Goal: Task Accomplishment & Management: Complete application form

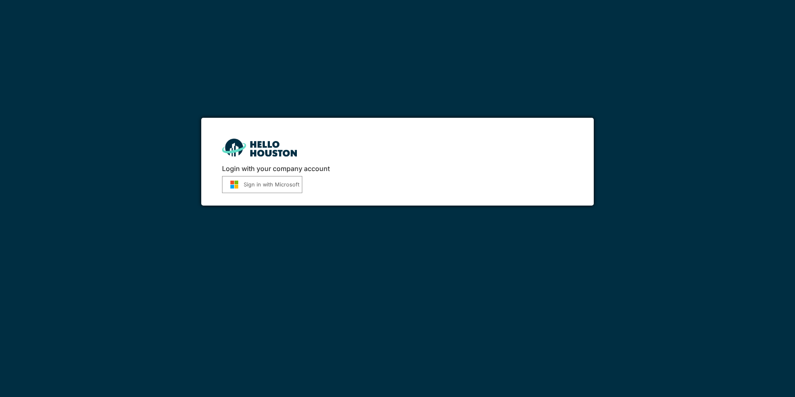
click at [262, 188] on button "Sign in with Microsoft" at bounding box center [262, 184] width 80 height 17
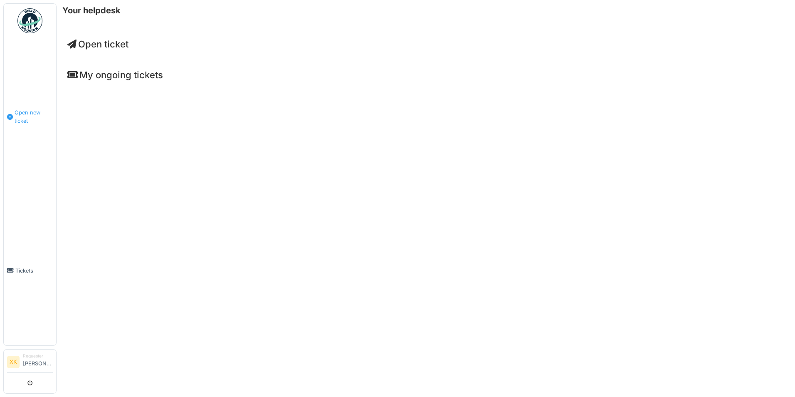
click at [24, 120] on span "Open new ticket" at bounding box center [34, 116] width 38 height 16
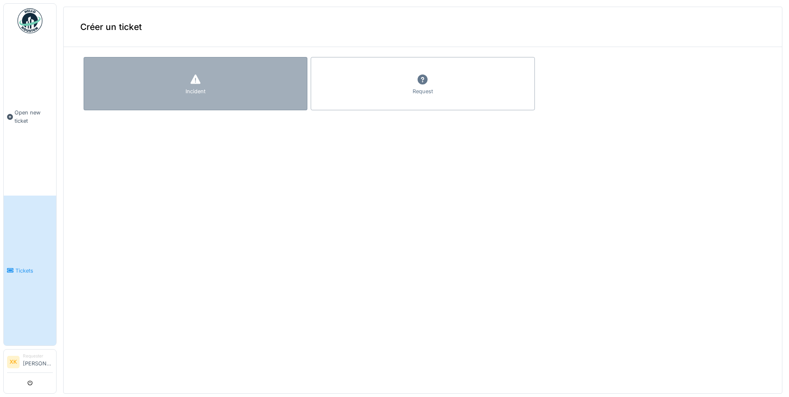
click at [205, 89] on div "Incident" at bounding box center [196, 83] width 224 height 53
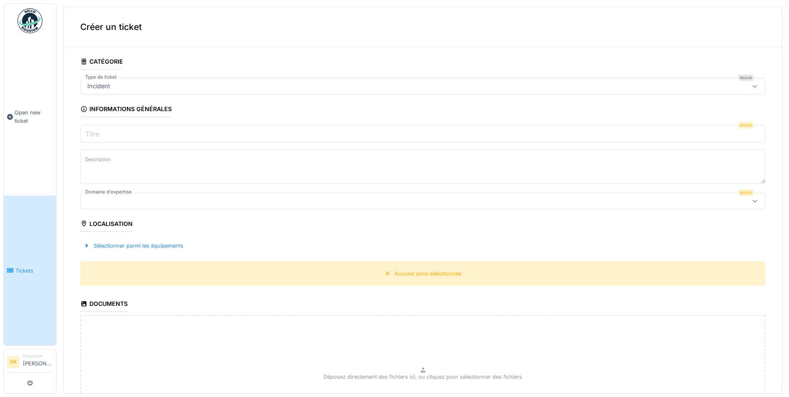
click at [169, 127] on input "Titre" at bounding box center [422, 133] width 685 height 17
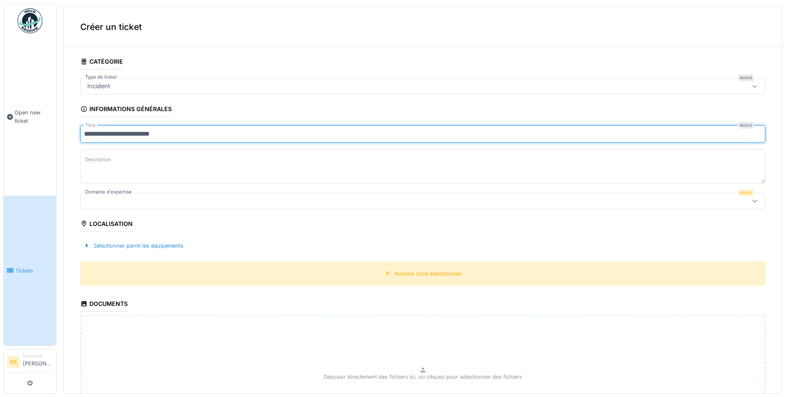
type input "**********"
click at [127, 151] on textarea "Description" at bounding box center [422, 166] width 685 height 34
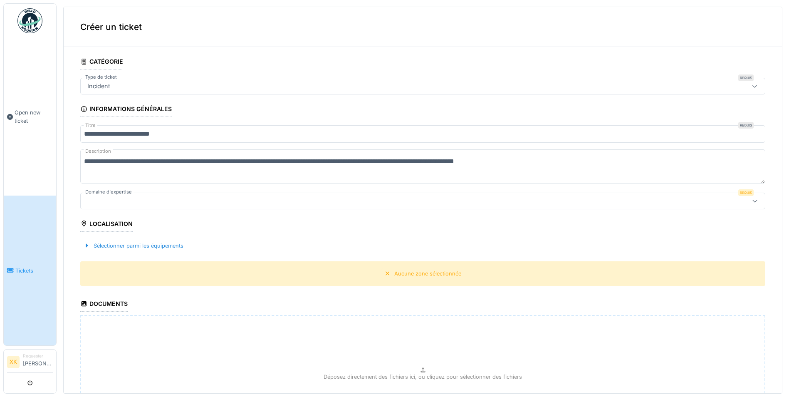
type textarea "**********"
click at [113, 225] on div "Localisation" at bounding box center [106, 224] width 52 height 14
click at [122, 247] on div "Sélectionner parmi les équipements" at bounding box center [133, 245] width 106 height 11
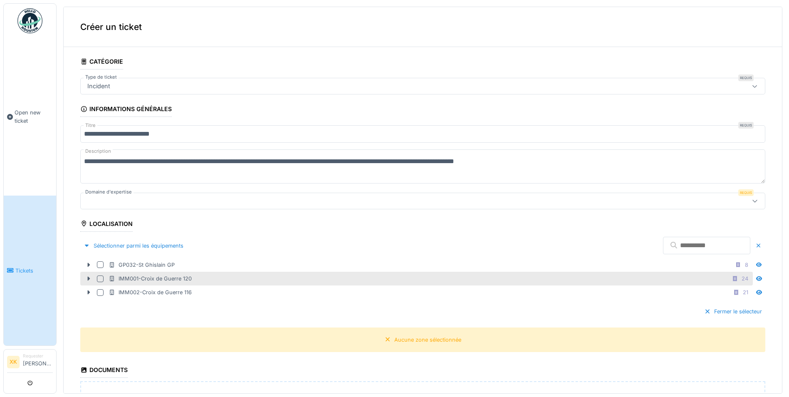
click at [102, 276] on div at bounding box center [100, 278] width 7 height 7
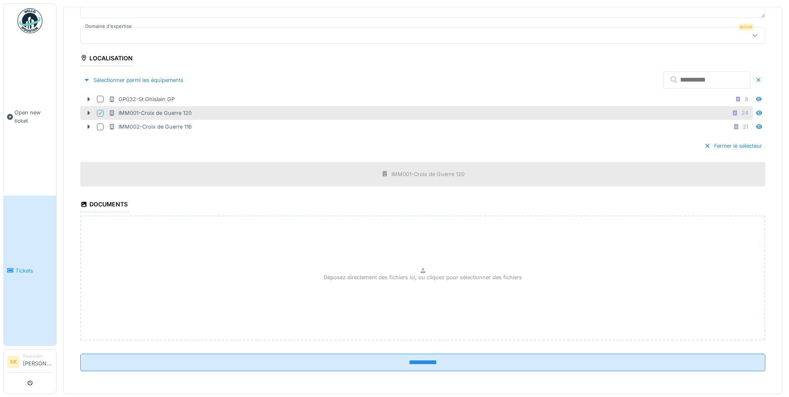
scroll to position [167, 0]
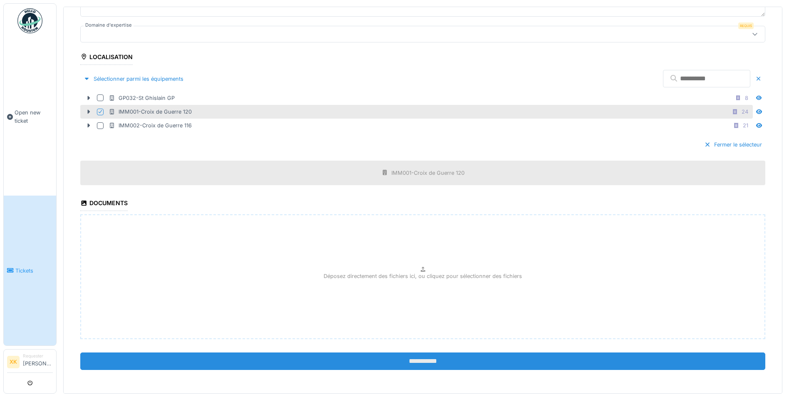
click at [263, 359] on input "**********" at bounding box center [422, 360] width 685 height 17
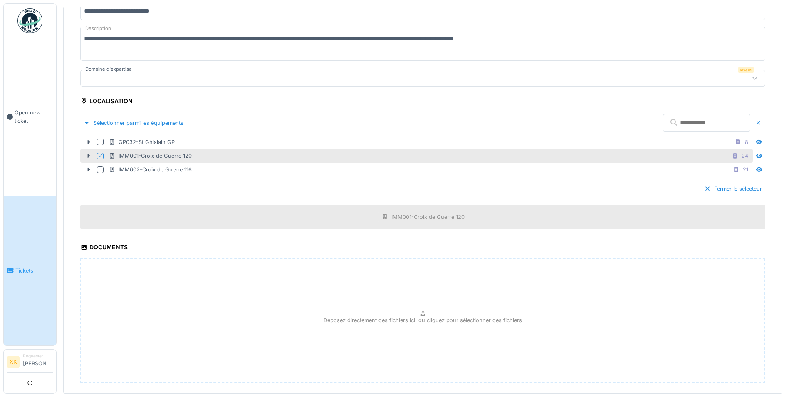
scroll to position [42, 0]
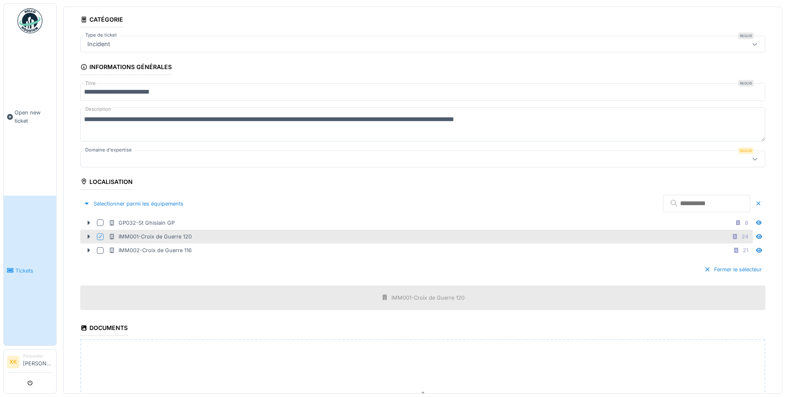
click at [173, 160] on div at bounding box center [385, 158] width 603 height 9
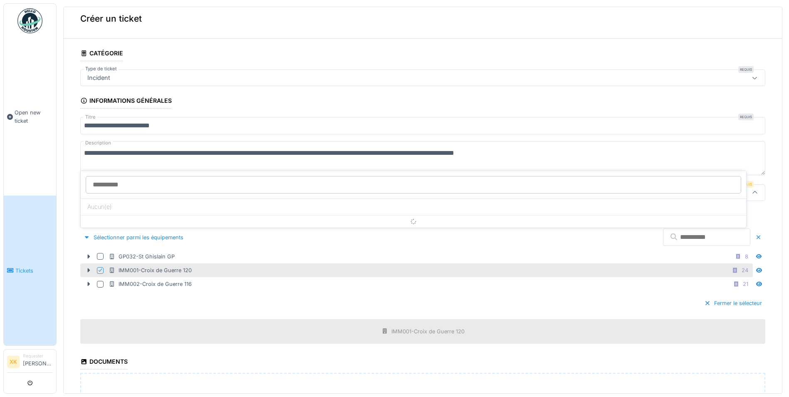
scroll to position [1, 0]
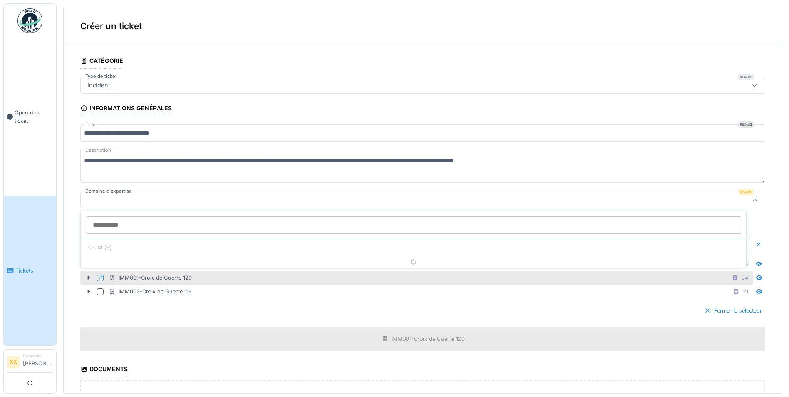
click at [128, 224] on input "Domaine d'expertise" at bounding box center [413, 224] width 655 height 17
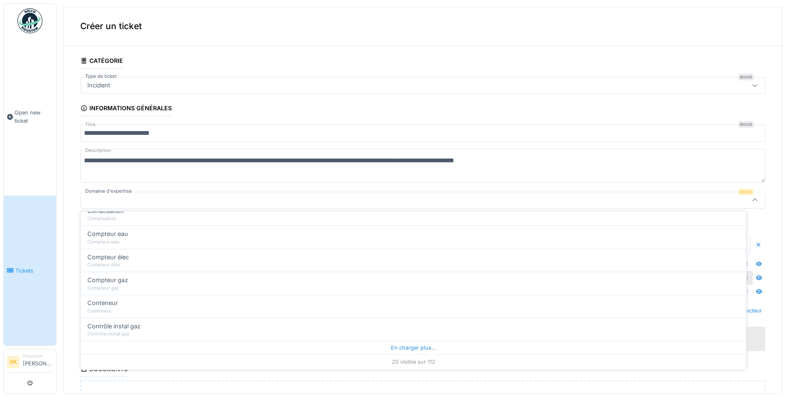
scroll to position [3, 0]
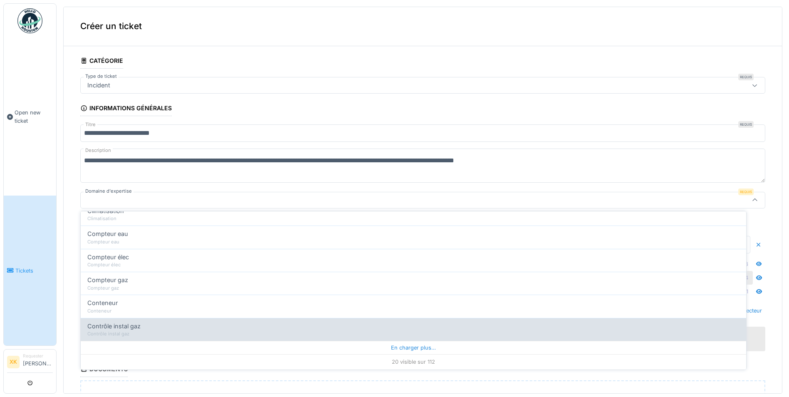
click at [367, 341] on div "En charger plus…" at bounding box center [413, 346] width 665 height 13
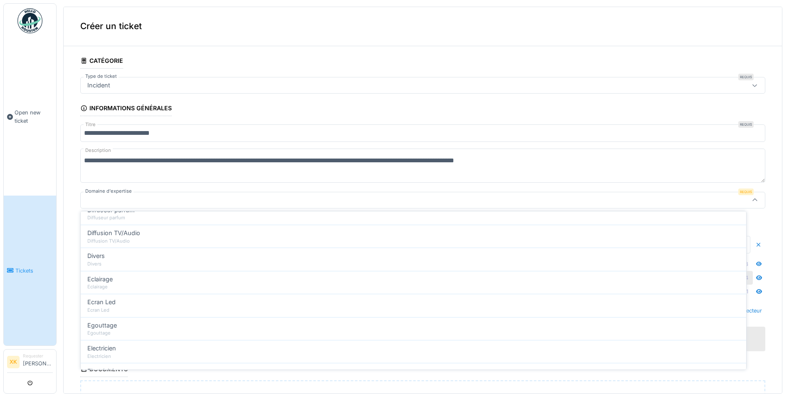
scroll to position [666, 0]
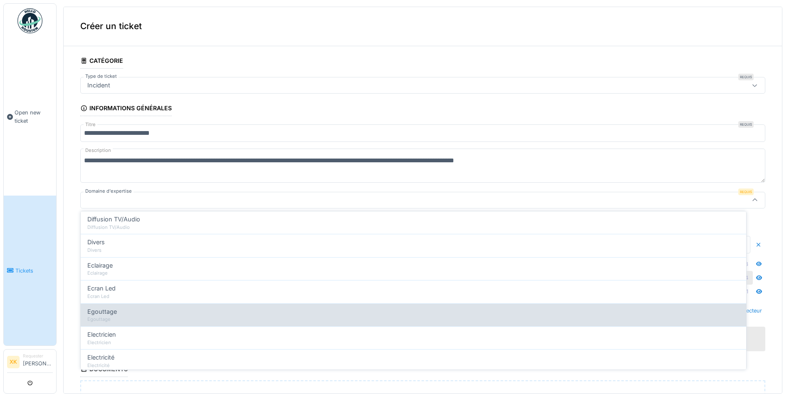
click at [261, 311] on div "Egouttage" at bounding box center [413, 311] width 652 height 9
type input "***"
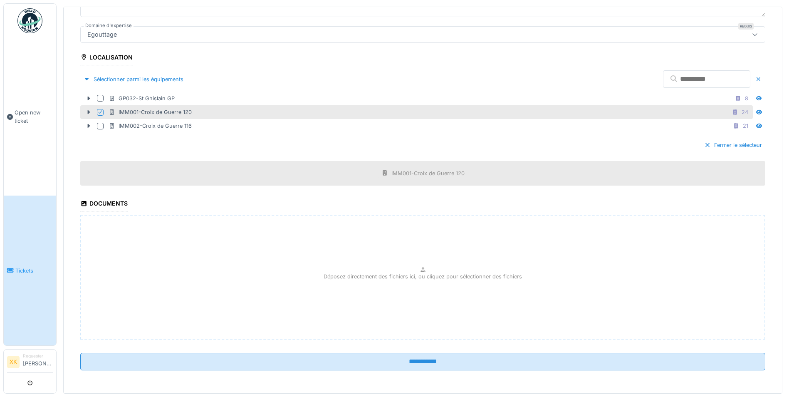
scroll to position [167, 0]
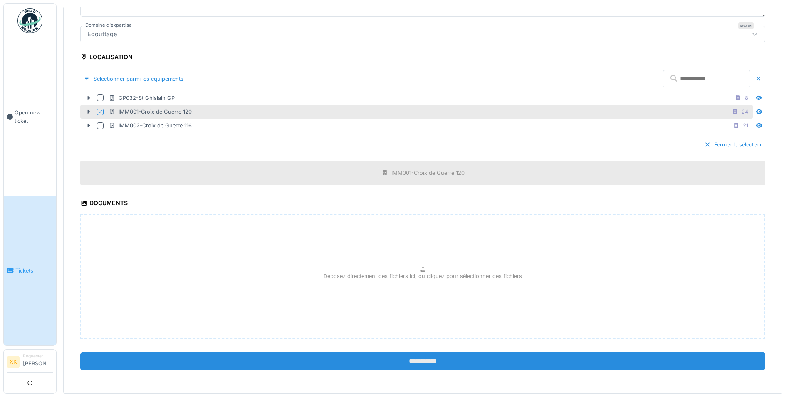
click at [405, 360] on input "**********" at bounding box center [422, 360] width 685 height 17
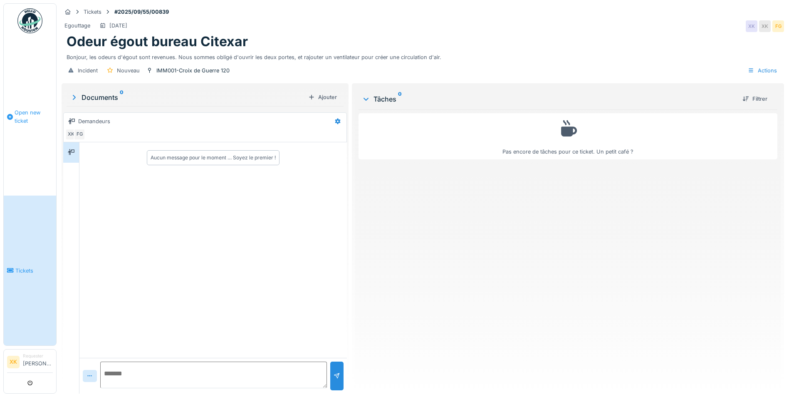
click at [19, 108] on span "Open new ticket" at bounding box center [34, 116] width 38 height 16
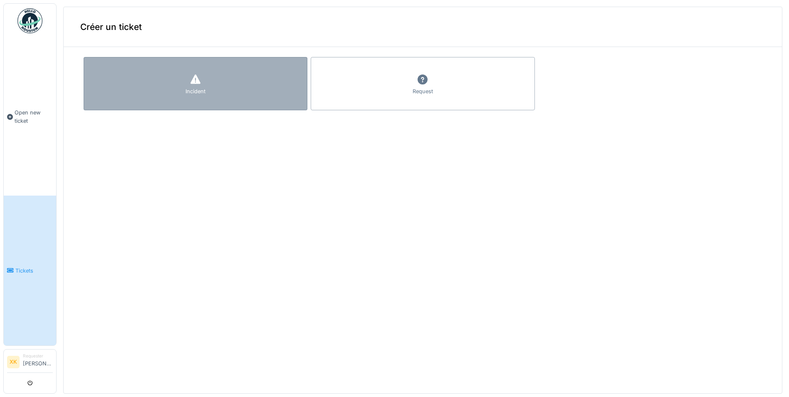
click at [202, 92] on div "Incident" at bounding box center [195, 91] width 20 height 8
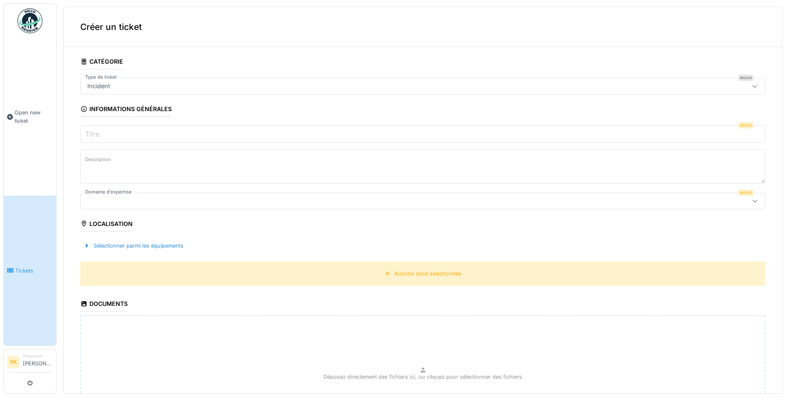
click at [158, 128] on input "Titre" at bounding box center [422, 133] width 685 height 17
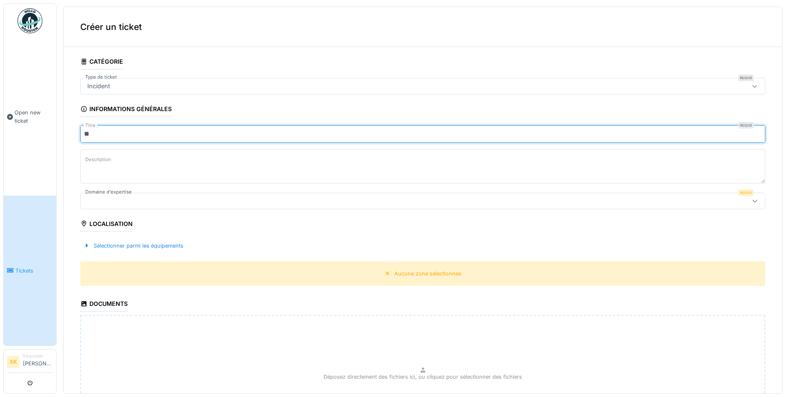
type input "*"
type input "**********"
click at [98, 159] on label "Description" at bounding box center [98, 159] width 29 height 10
click at [98, 159] on textarea "Description" at bounding box center [422, 166] width 685 height 34
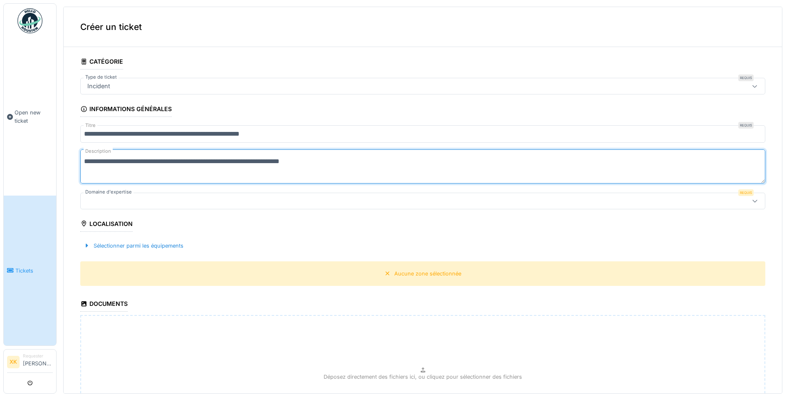
type textarea "**********"
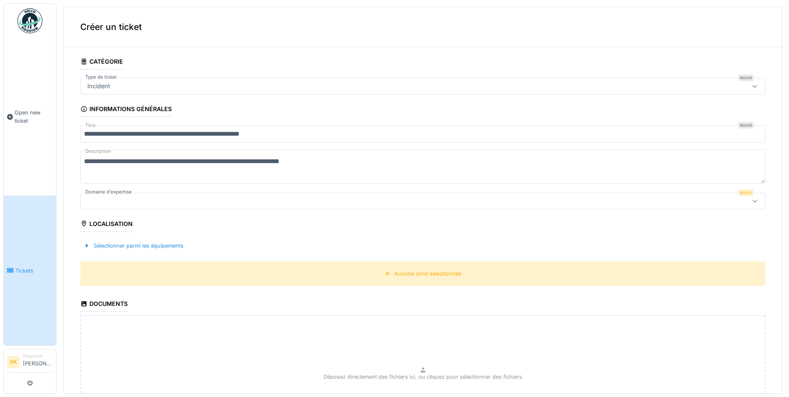
click at [232, 199] on div at bounding box center [385, 200] width 603 height 9
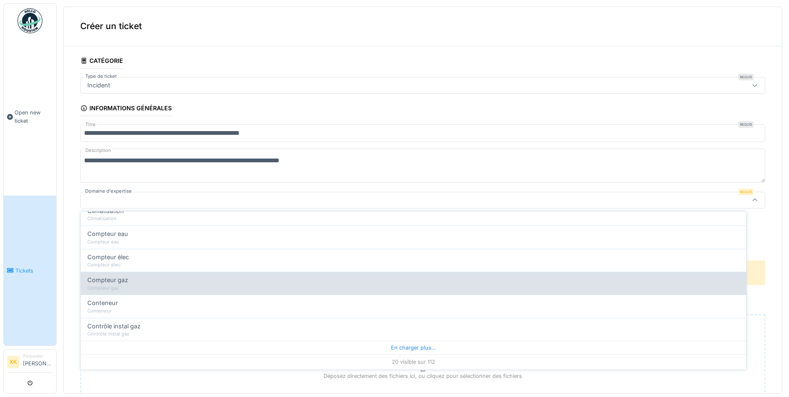
scroll to position [3, 0]
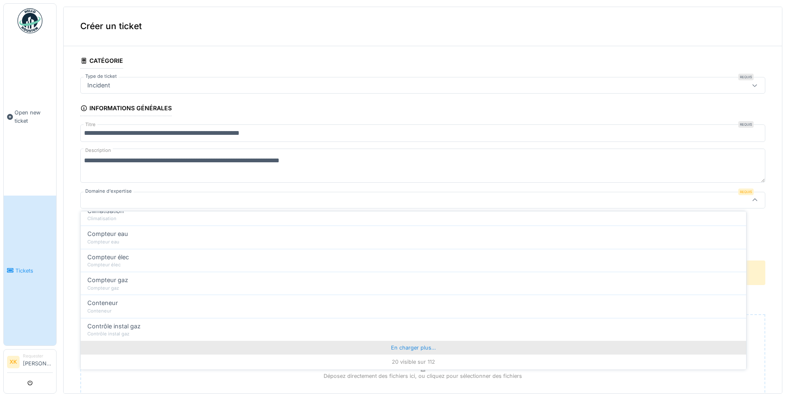
click at [393, 343] on div "En charger plus…" at bounding box center [413, 346] width 665 height 13
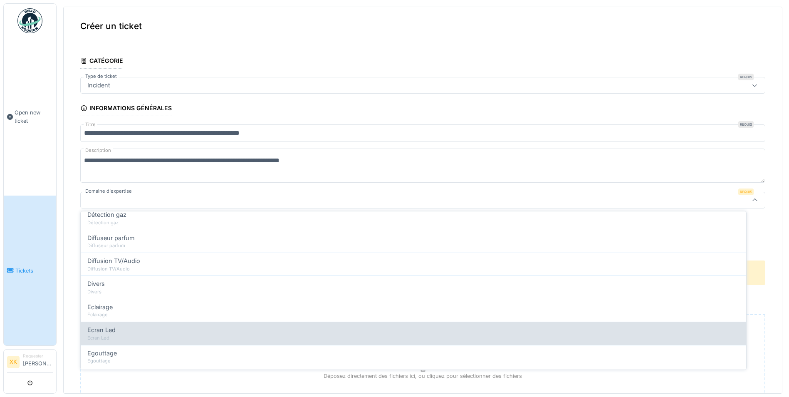
scroll to position [836, 0]
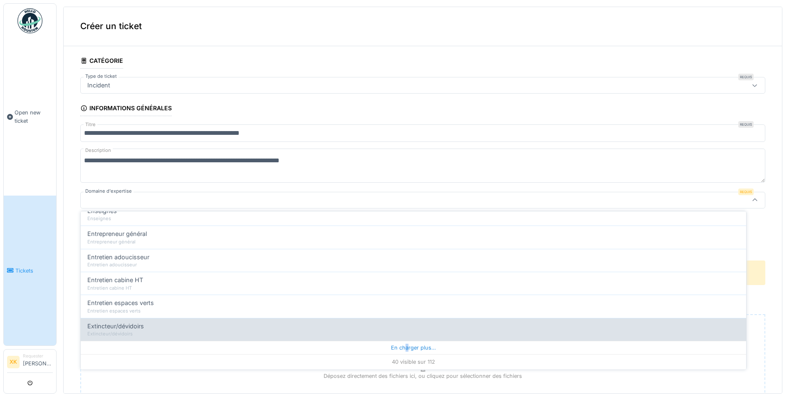
click at [404, 347] on div "En charger plus…" at bounding box center [413, 346] width 665 height 13
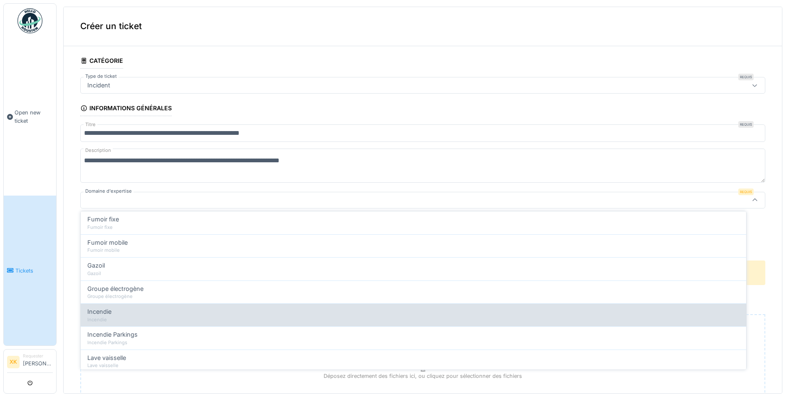
scroll to position [1297, 0]
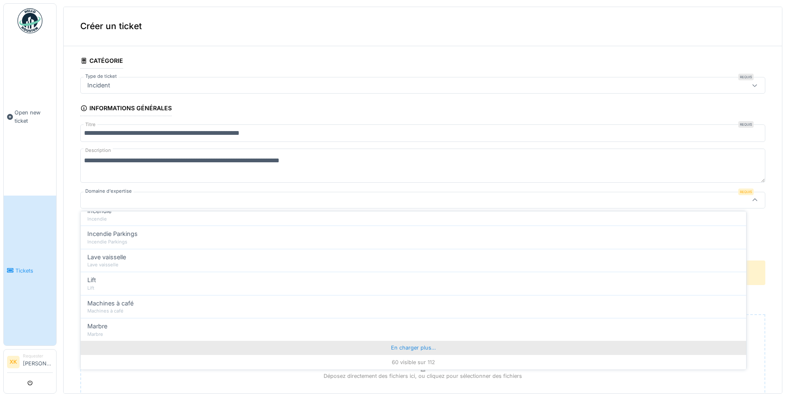
click at [415, 345] on div "En charger plus…" at bounding box center [413, 346] width 665 height 13
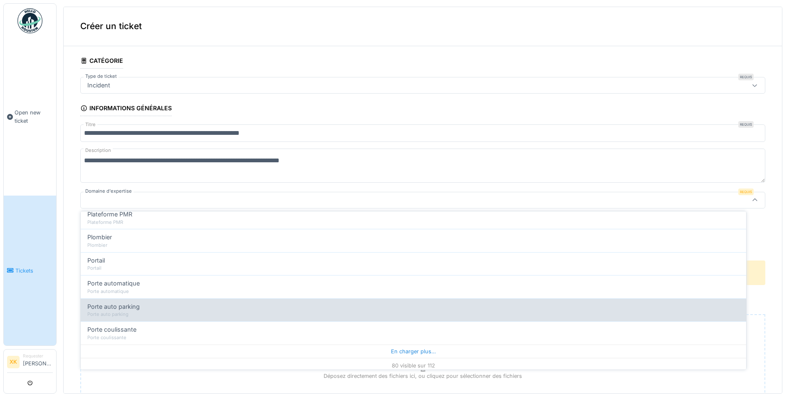
scroll to position [1757, 0]
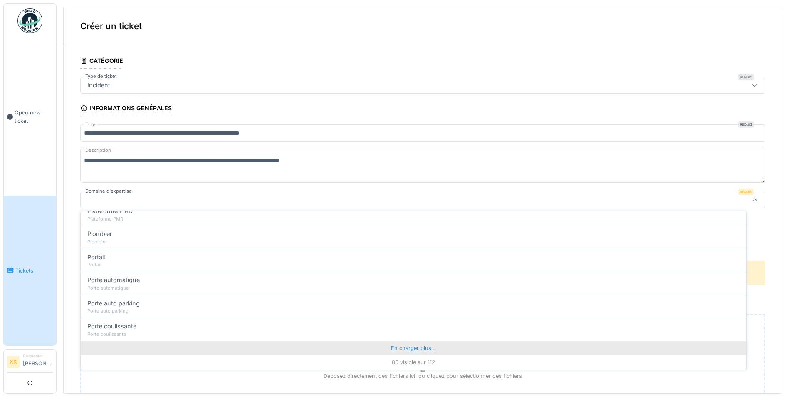
click at [398, 344] on div "En charger plus…" at bounding box center [413, 347] width 665 height 13
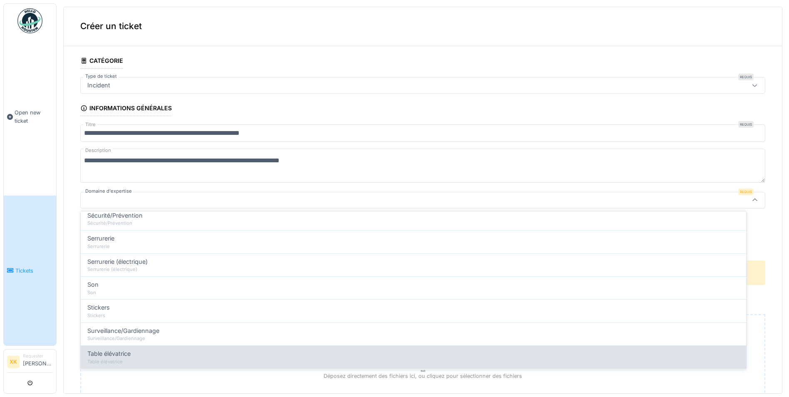
scroll to position [2135, 0]
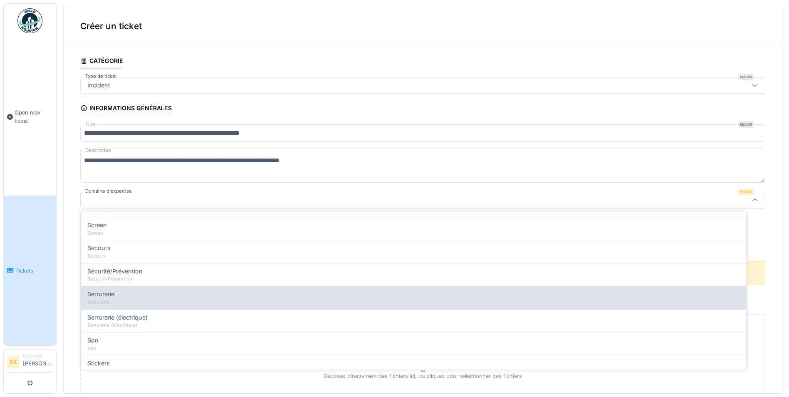
click at [143, 295] on div "Serrurerie" at bounding box center [413, 293] width 652 height 9
type input "***"
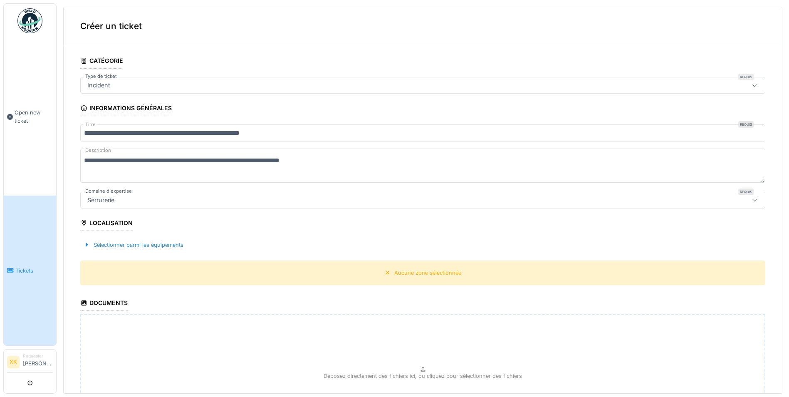
scroll to position [0, 0]
click at [166, 246] on div "Sélectionner parmi les équipements" at bounding box center [133, 245] width 106 height 11
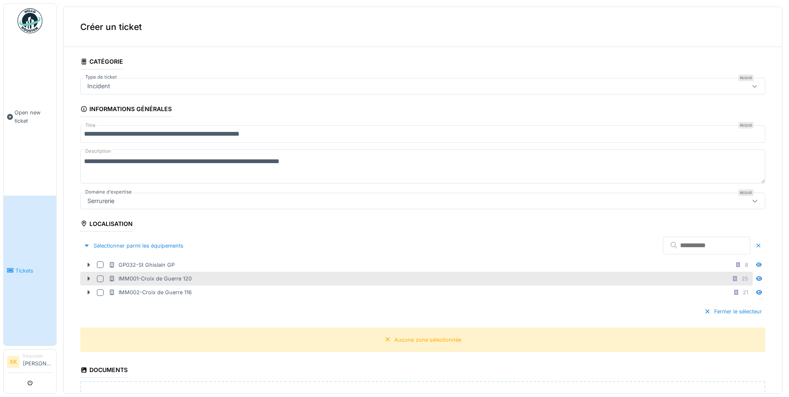
click at [100, 279] on div at bounding box center [100, 278] width 7 height 7
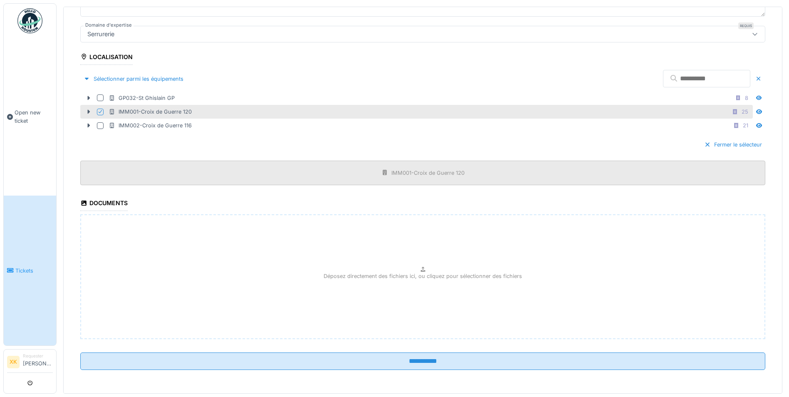
scroll to position [3, 0]
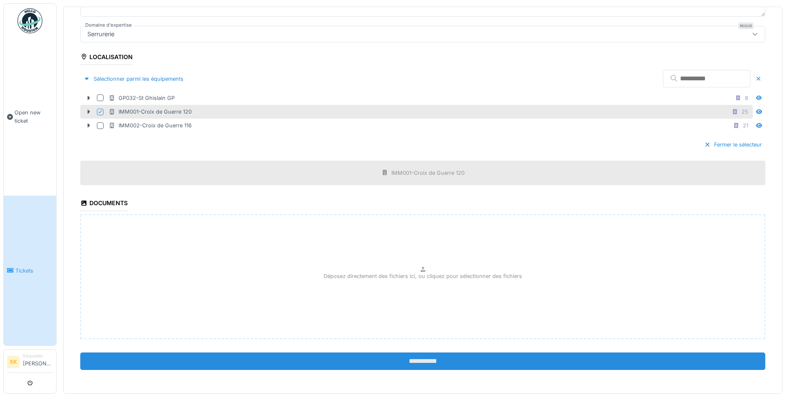
click at [494, 357] on input "**********" at bounding box center [422, 360] width 685 height 17
